Goal: Task Accomplishment & Management: Manage account settings

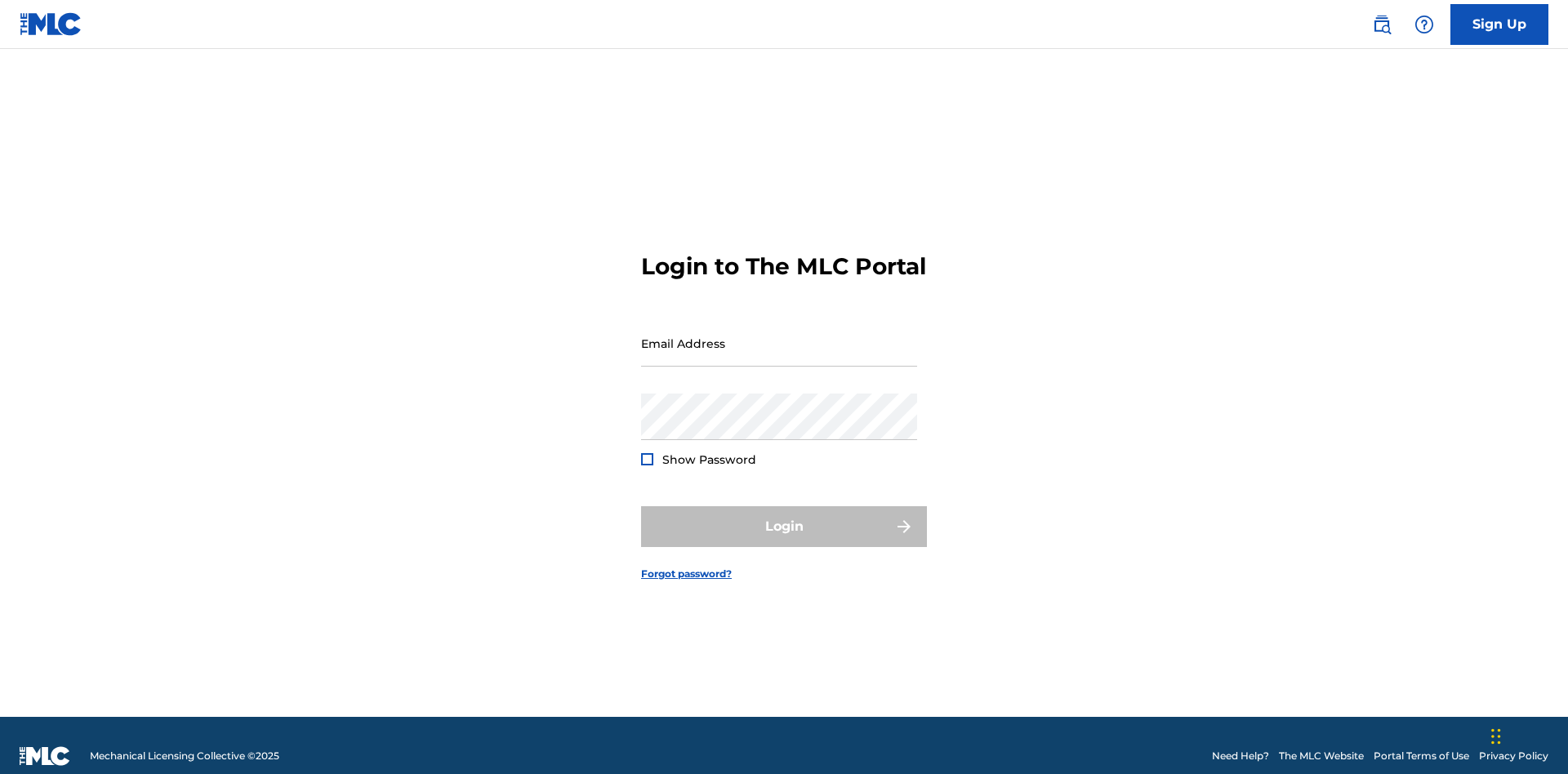
scroll to position [21, 0]
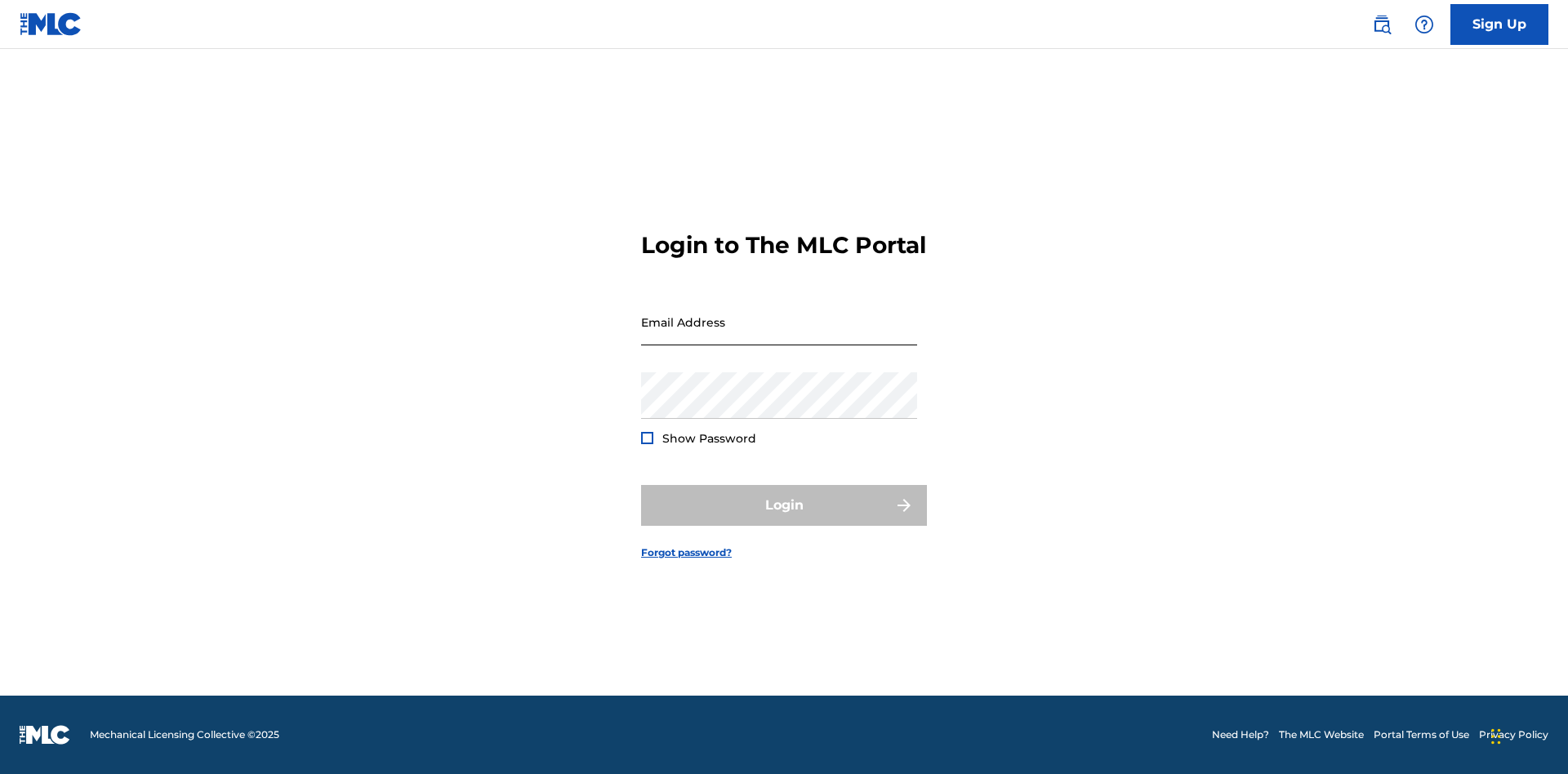
click at [780, 336] on input "Email Address" at bounding box center [780, 322] width 277 height 47
type input "[EMAIL_ADDRESS][DOMAIN_NAME]"
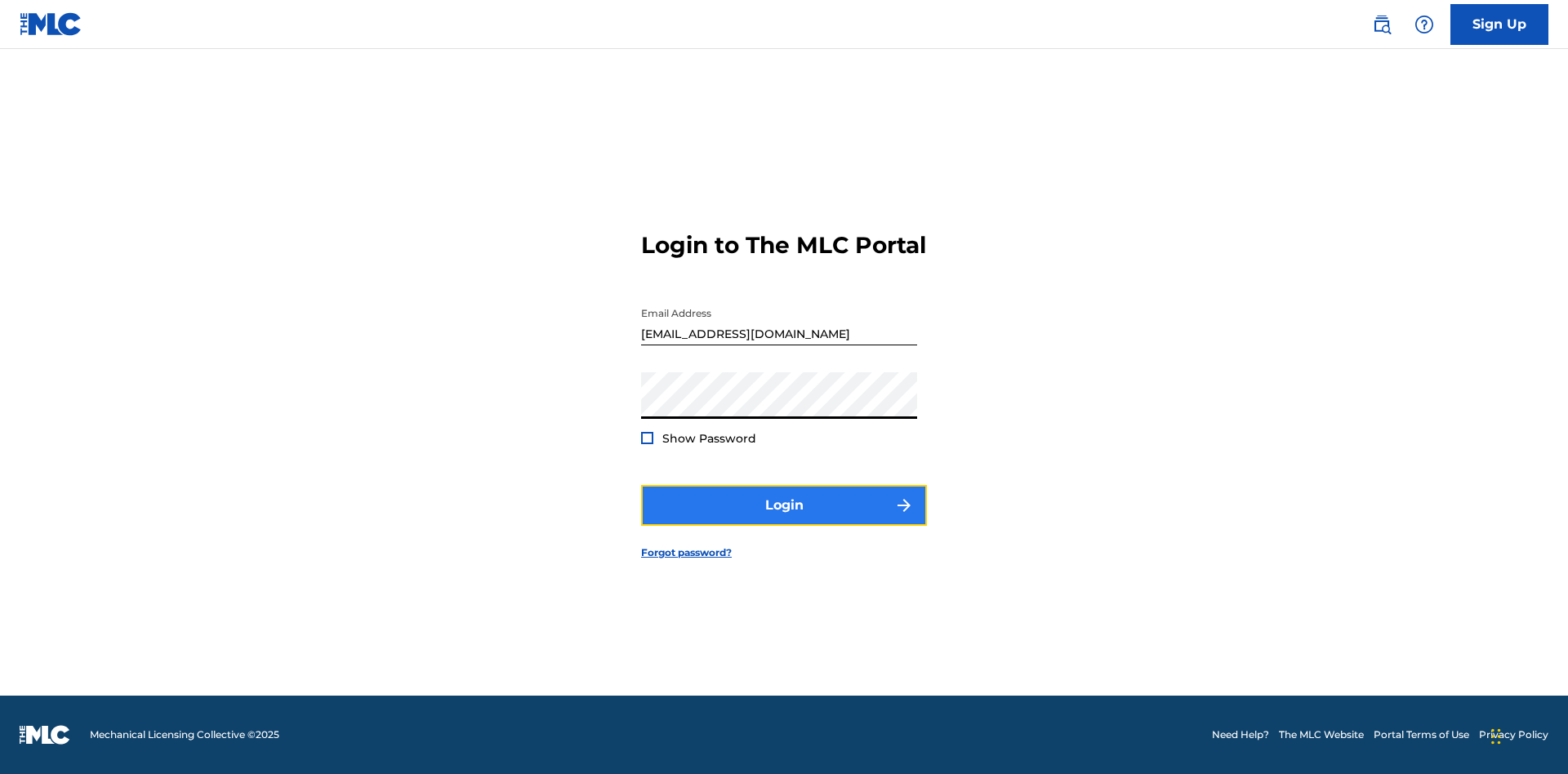
click at [784, 520] on button "Login" at bounding box center [784, 506] width 285 height 41
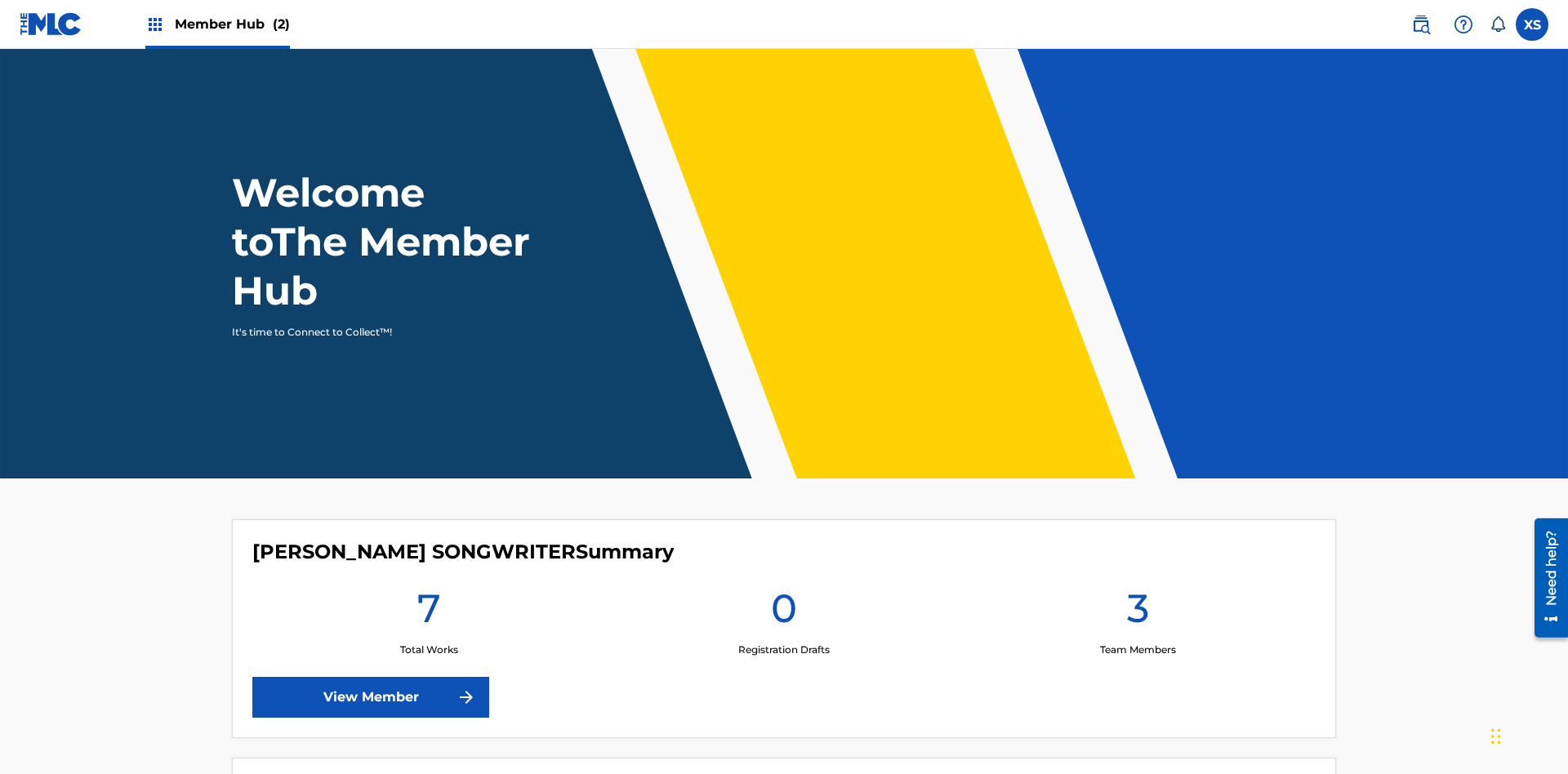
click at [217, 23] on span "Member Hub (2)" at bounding box center [232, 23] width 115 height 19
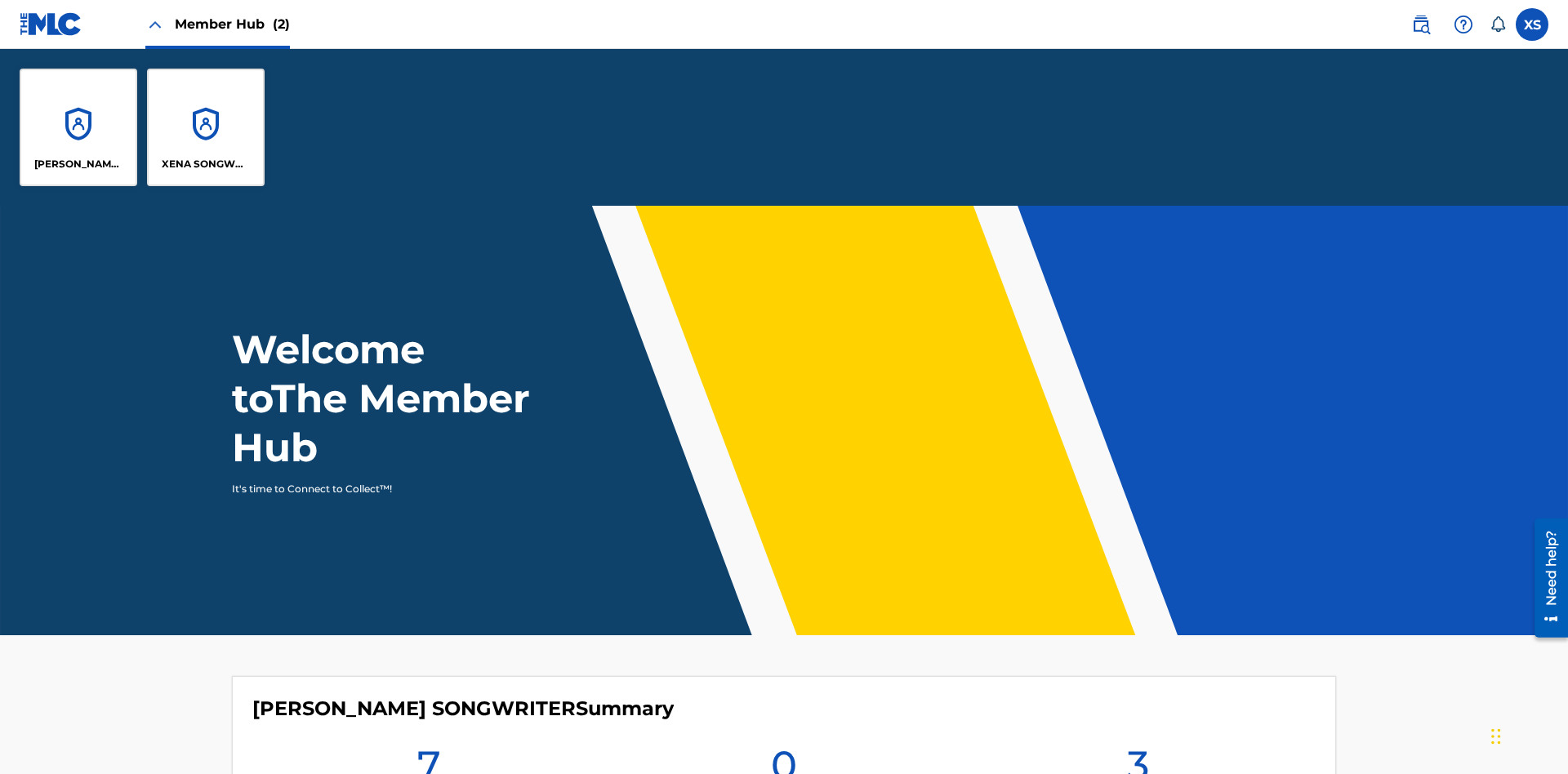
scroll to position [59, 0]
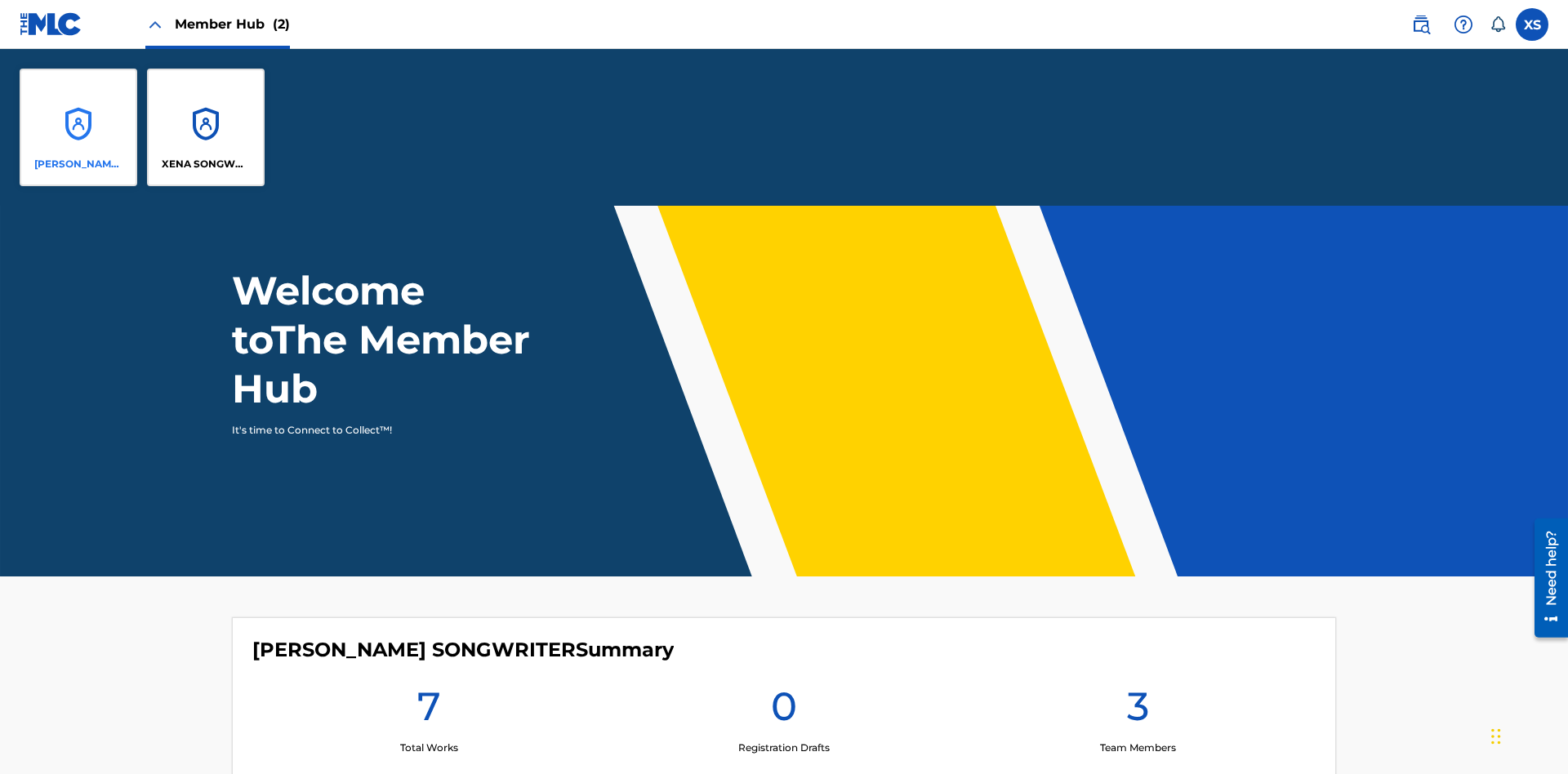
click at [79, 164] on p "[PERSON_NAME] SONGWRITER" at bounding box center [78, 164] width 89 height 14
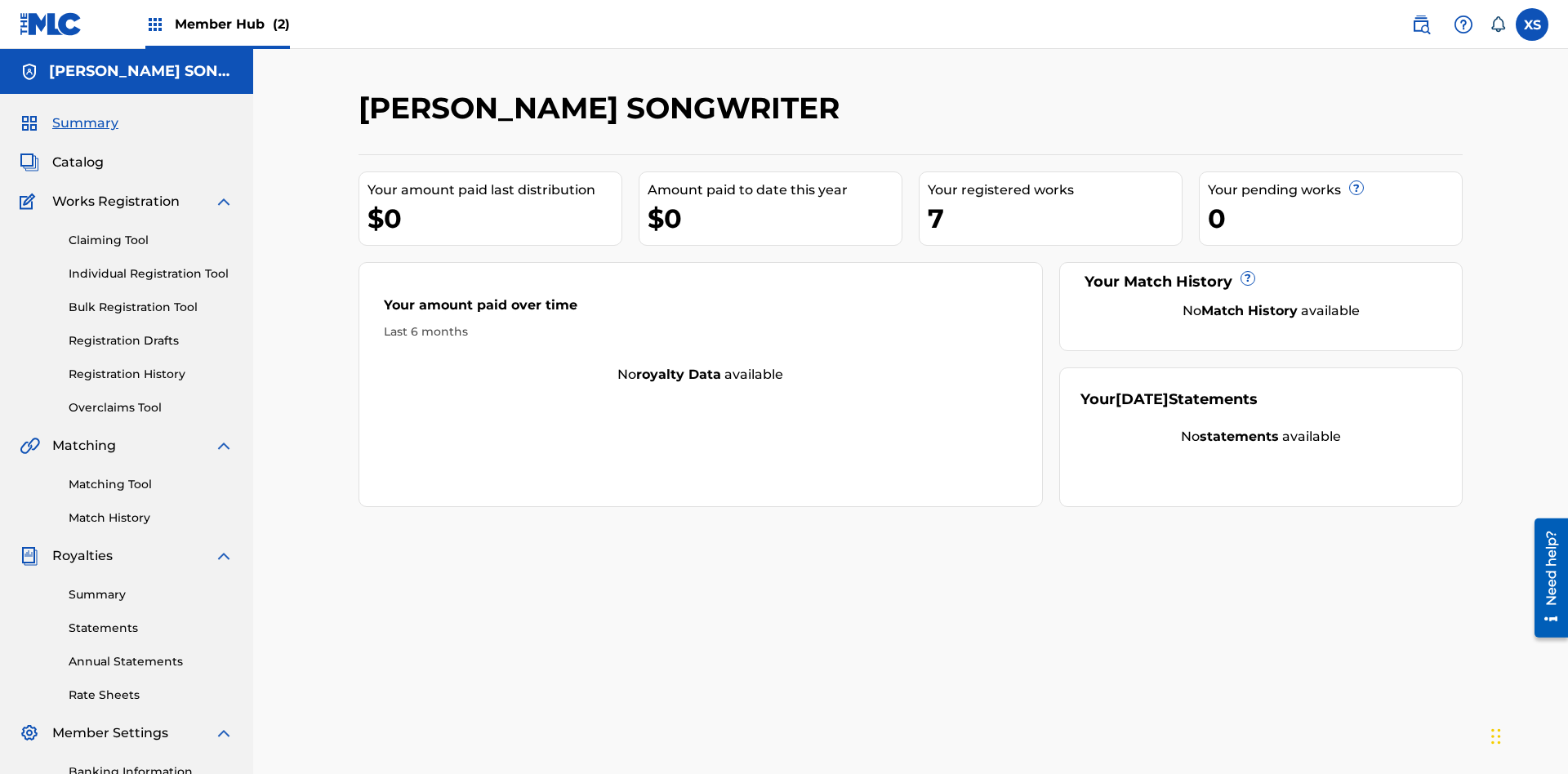
scroll to position [55, 0]
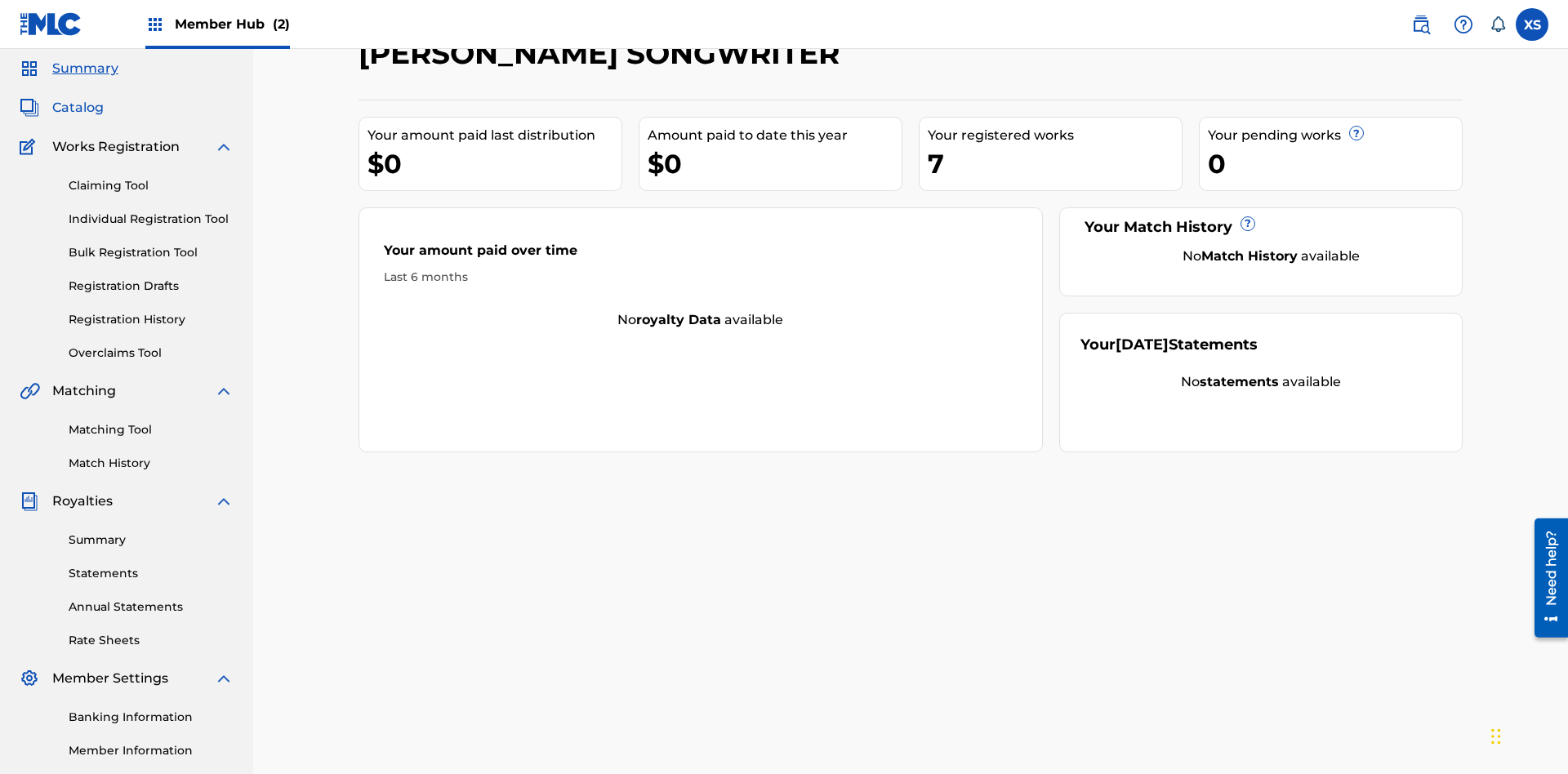
click at [78, 107] on span "Catalog" at bounding box center [78, 108] width 52 height 20
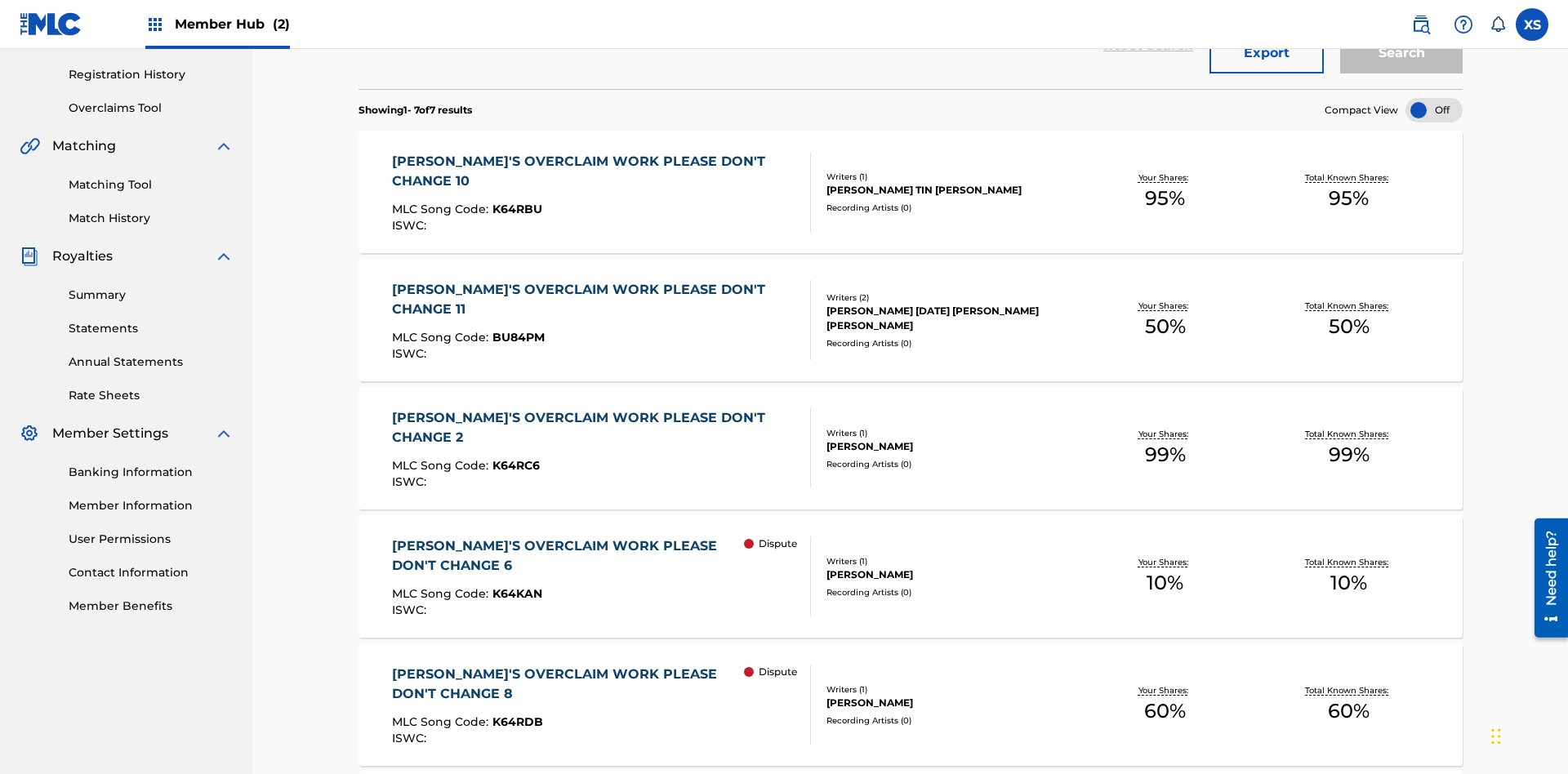
scroll to position [64, 0]
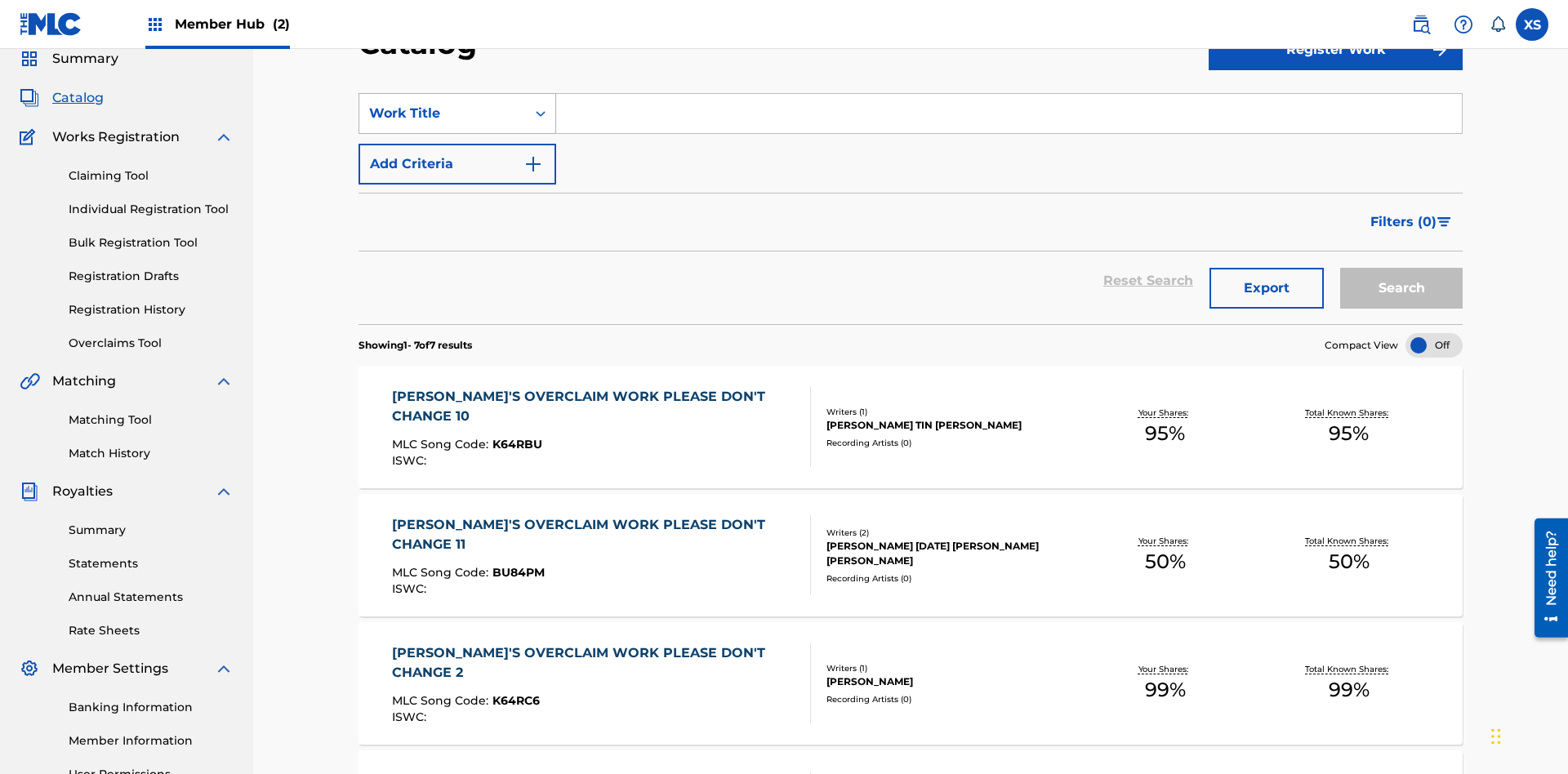
click at [443, 114] on div "Work Title" at bounding box center [443, 114] width 147 height 20
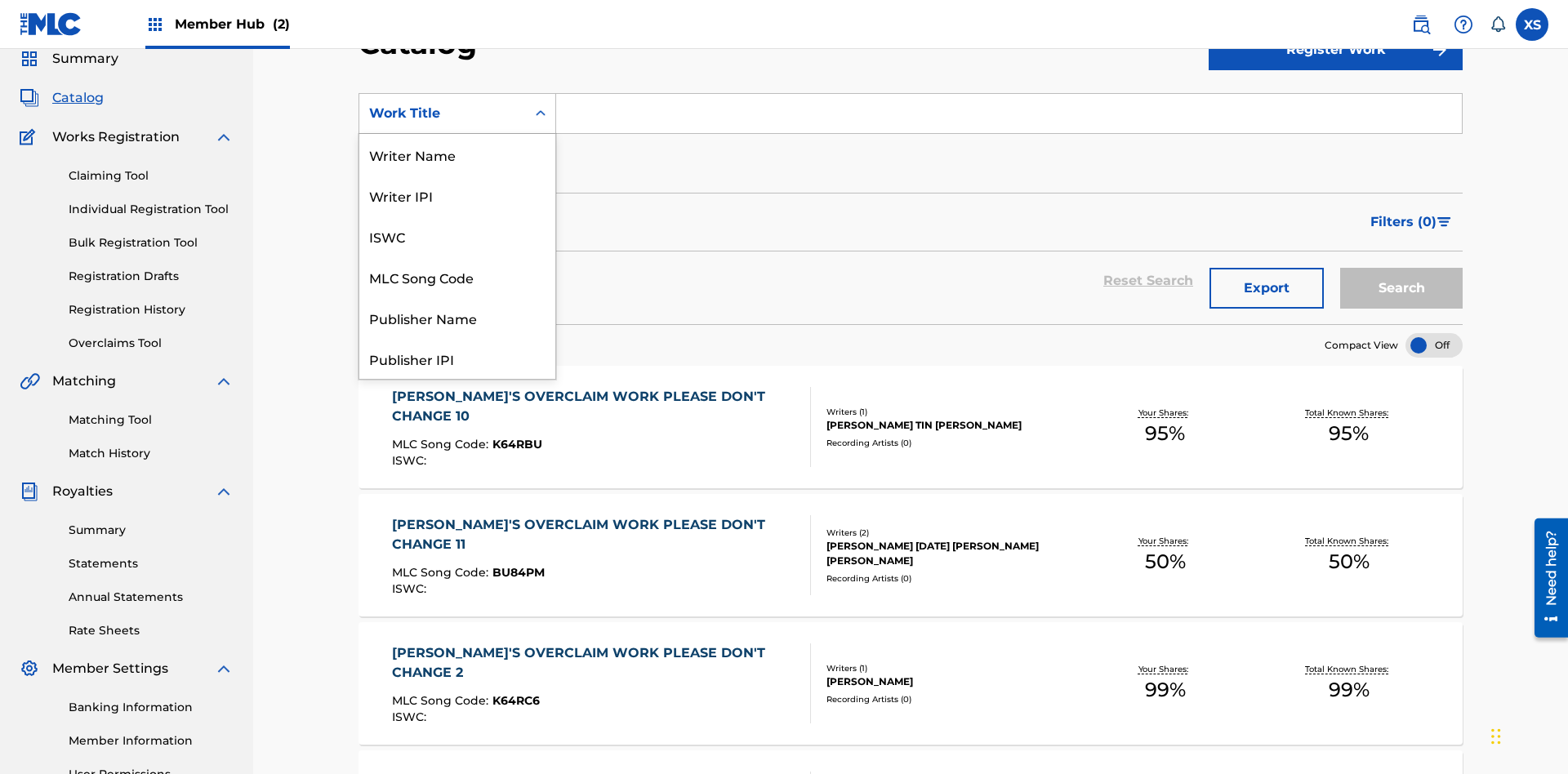
scroll to position [245, 0]
click at [457, 359] on div "Work Title" at bounding box center [457, 359] width 196 height 41
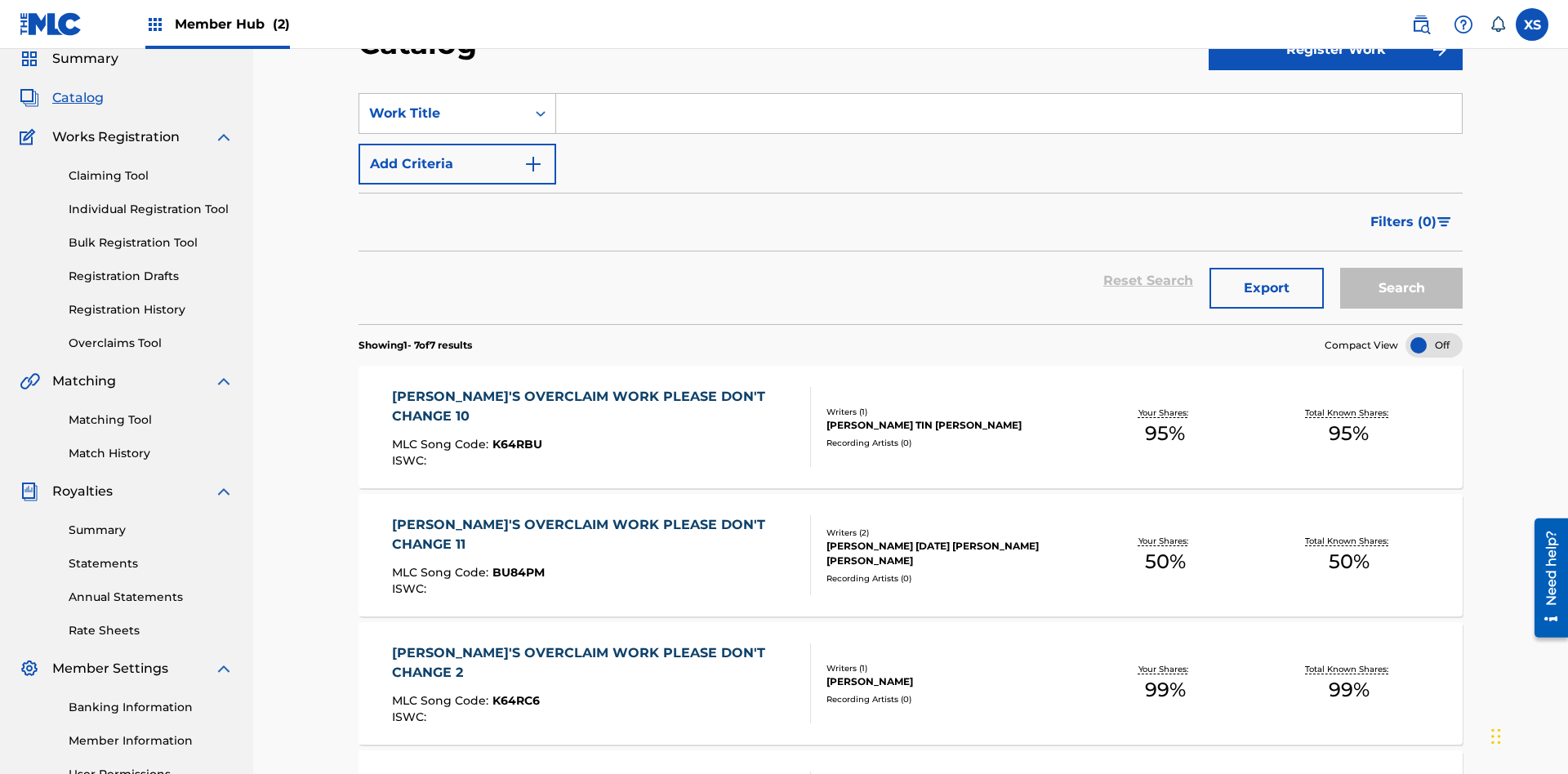
scroll to position [61, 0]
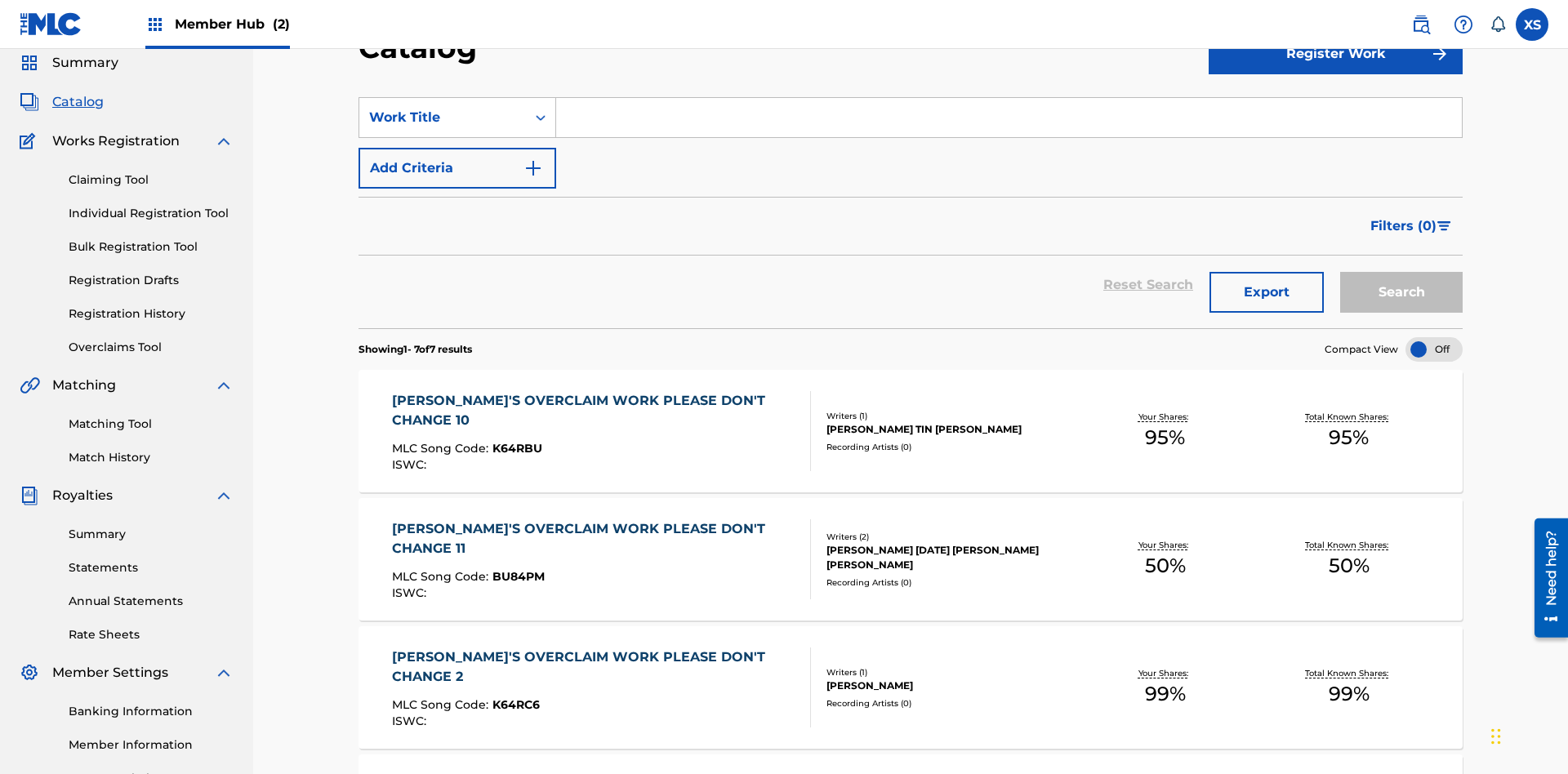
click at [1009, 117] on input "Search Form" at bounding box center [1010, 118] width 906 height 39
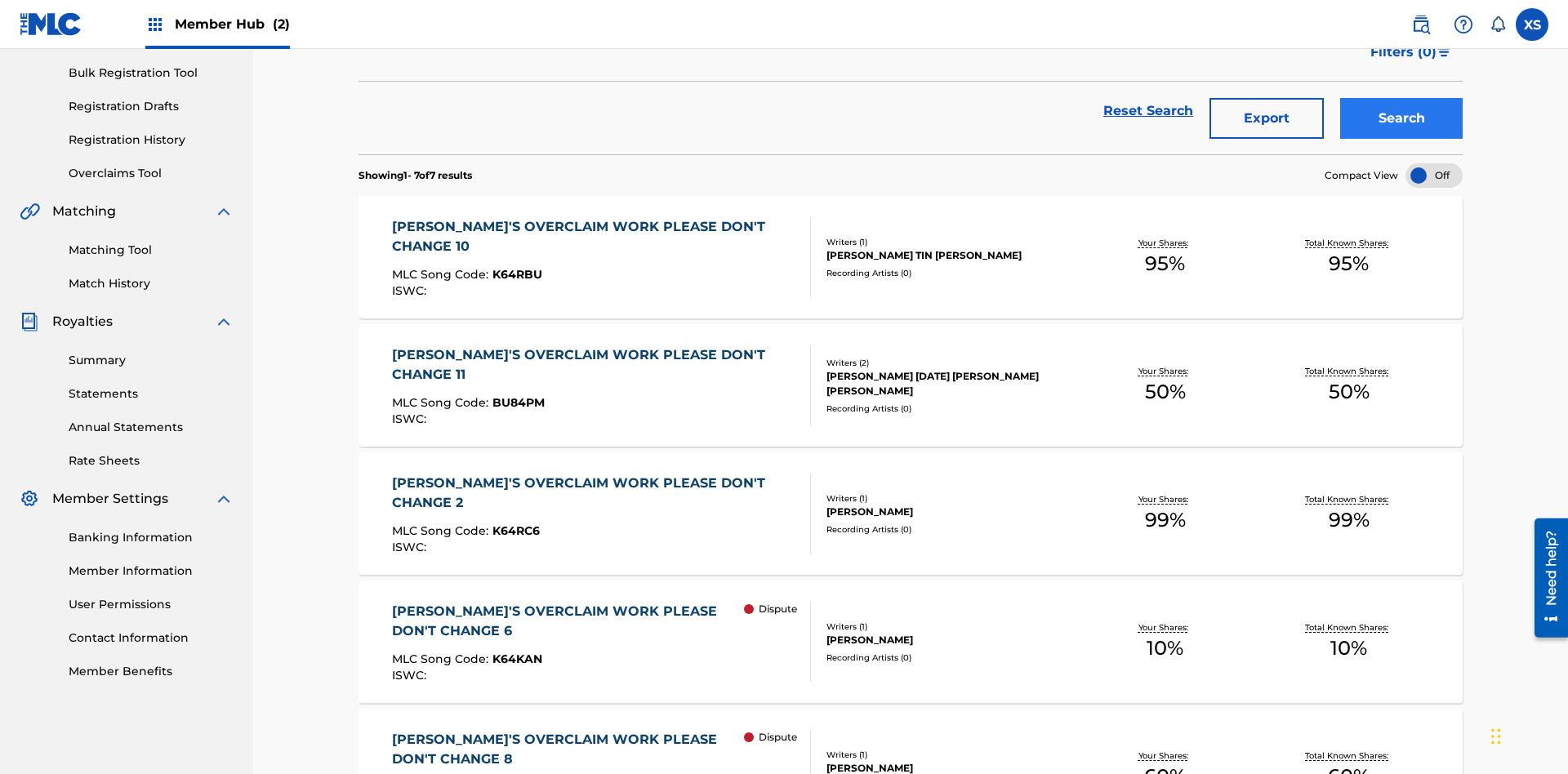
type input "NON-OWNED WORK TO CLAIM"
click at [1402, 118] on button "Search" at bounding box center [1402, 119] width 123 height 41
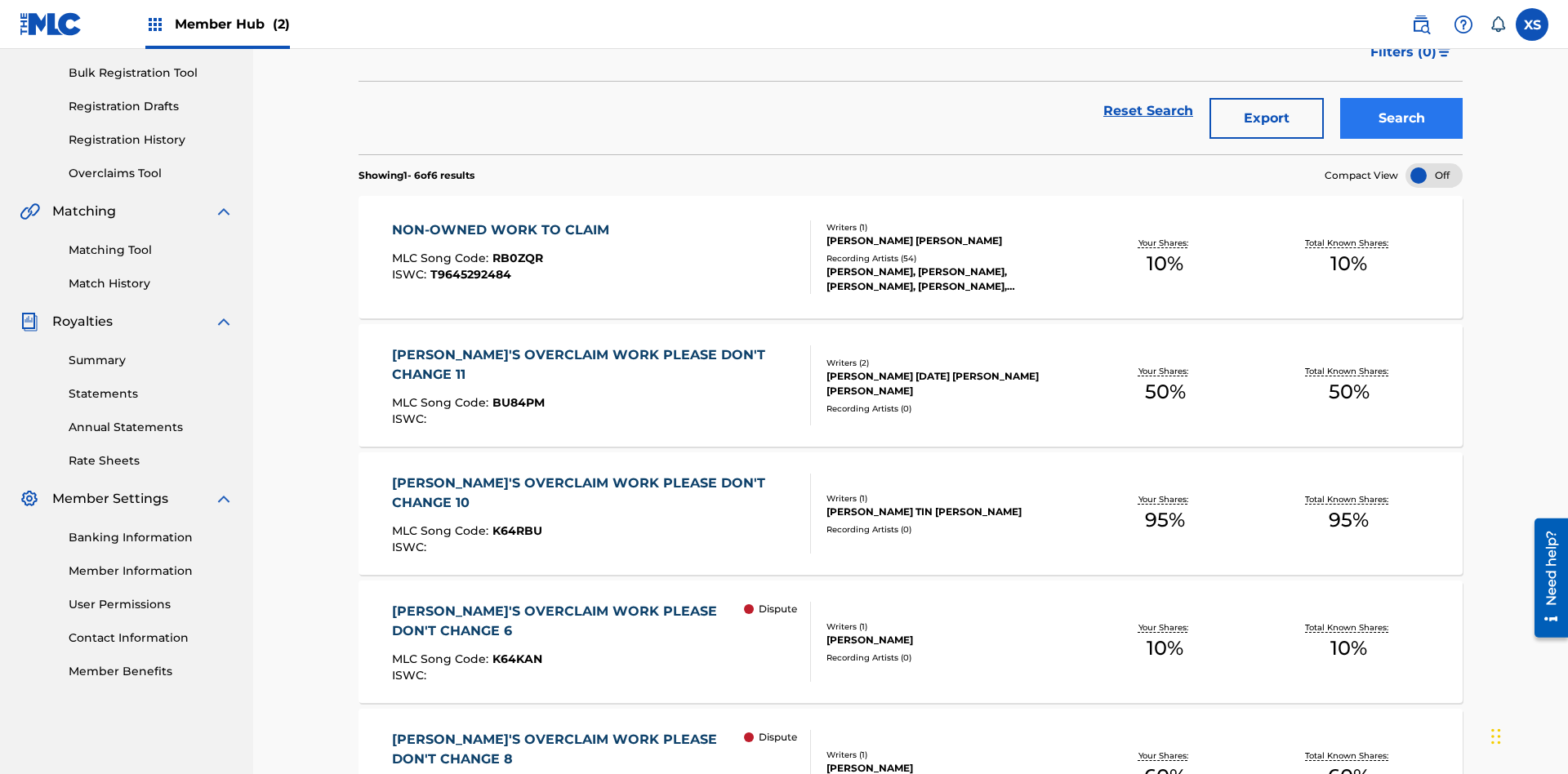
scroll to position [387, 0]
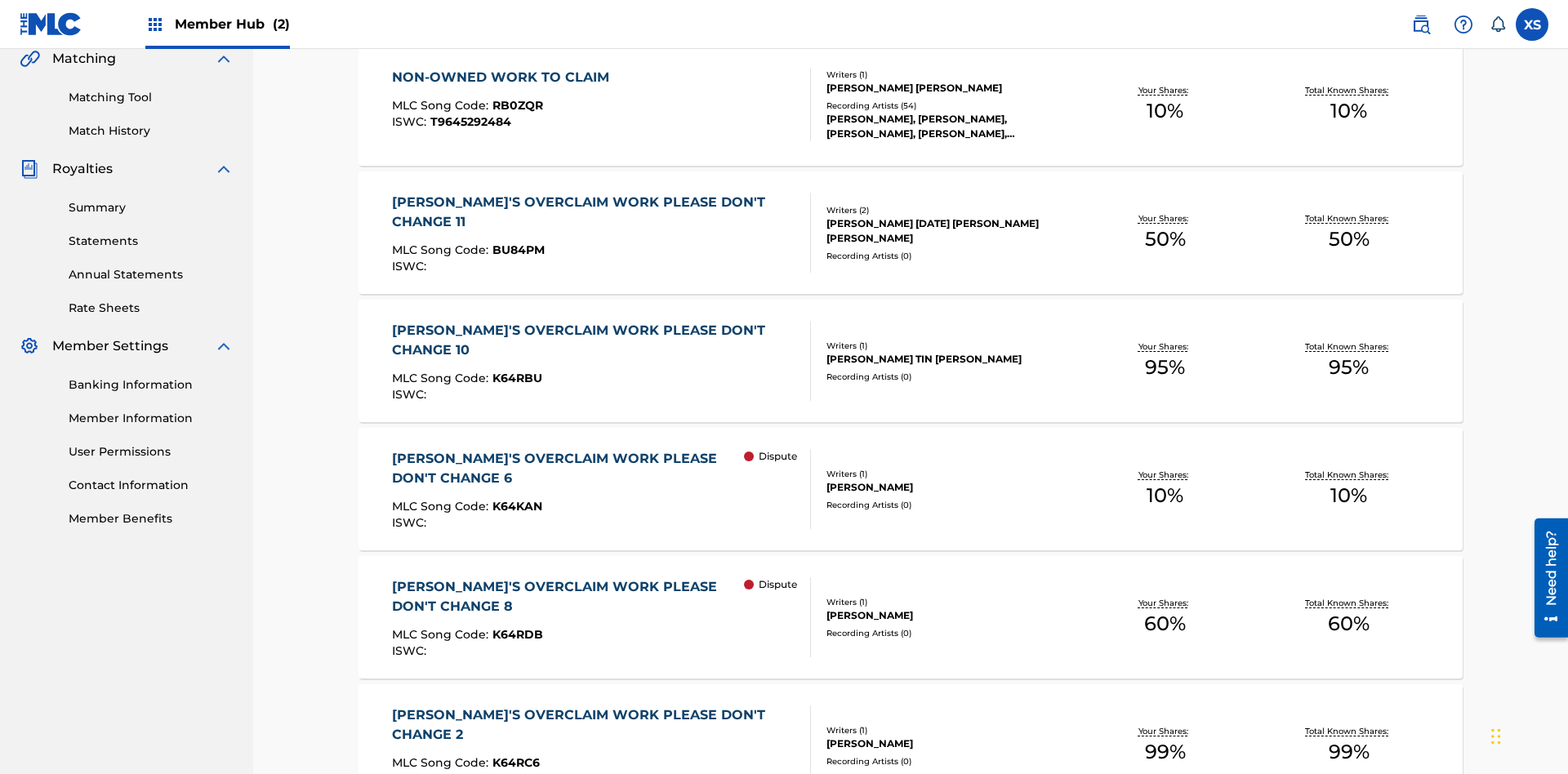
click at [516, 106] on span "RB0ZQR" at bounding box center [517, 106] width 51 height 14
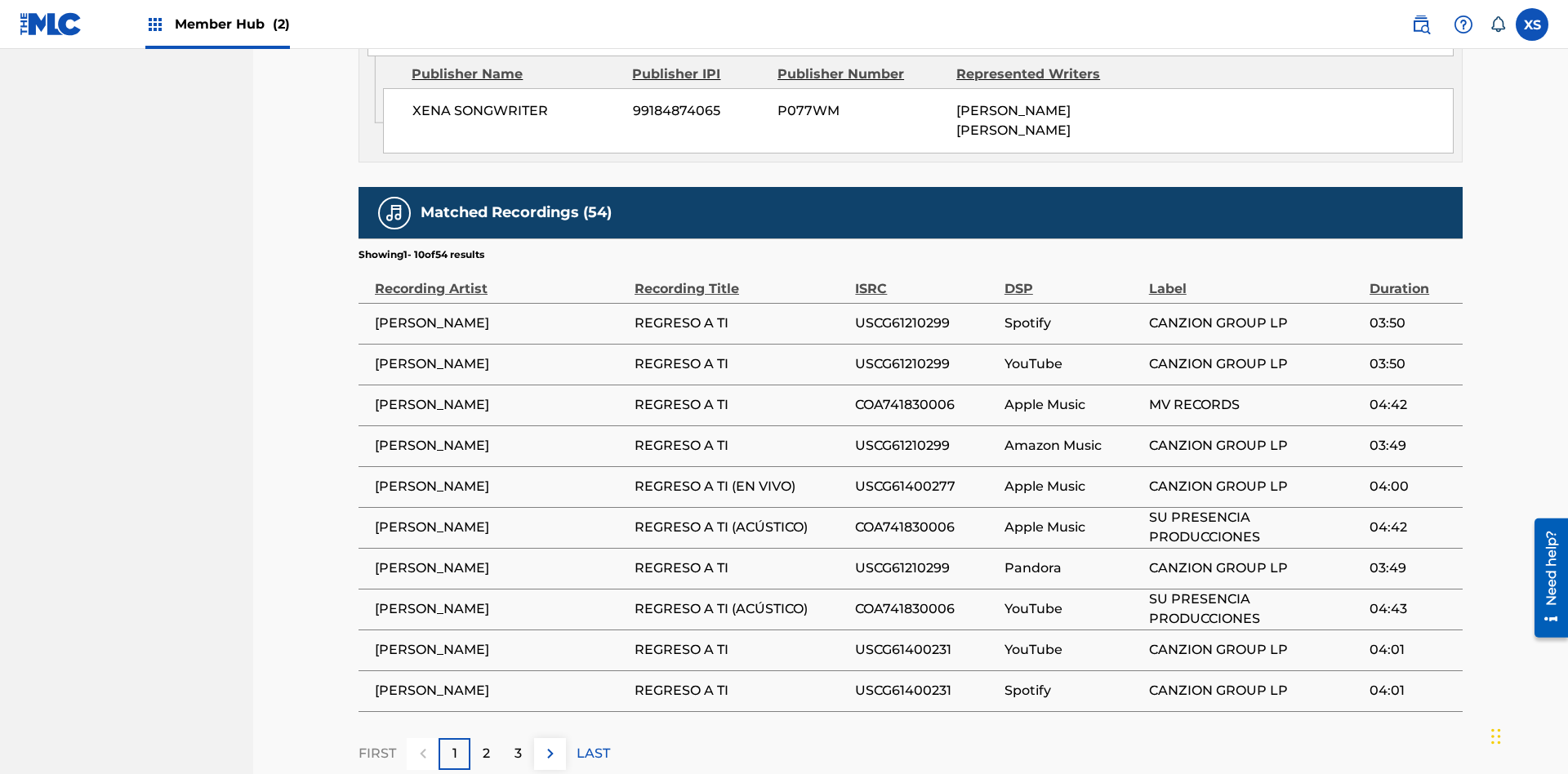
scroll to position [875, 0]
